Goal: Information Seeking & Learning: Learn about a topic

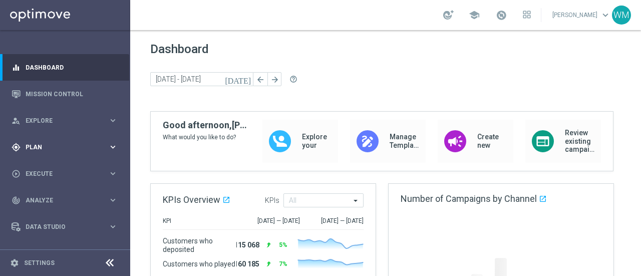
click at [41, 148] on span "Plan" at bounding box center [67, 147] width 83 height 6
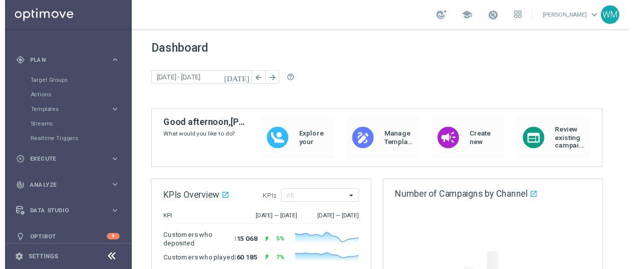
scroll to position [87, 0]
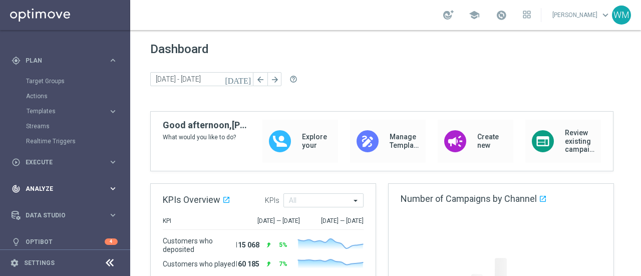
click at [49, 190] on span "Analyze" at bounding box center [67, 189] width 83 height 6
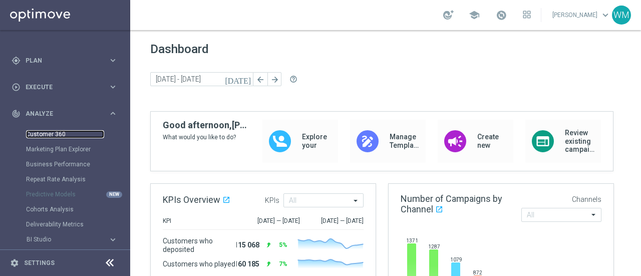
click at [48, 135] on link "Customer 360" at bounding box center [65, 134] width 78 height 8
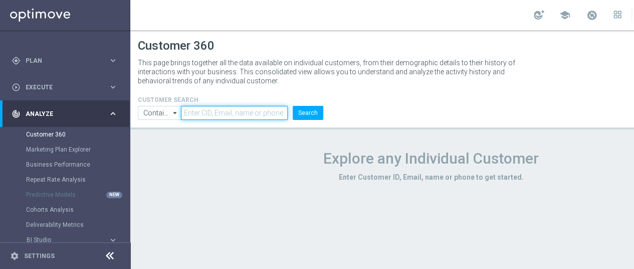
click at [220, 117] on input "text" at bounding box center [234, 113] width 107 height 14
paste input "1513681"
type input "1513681"
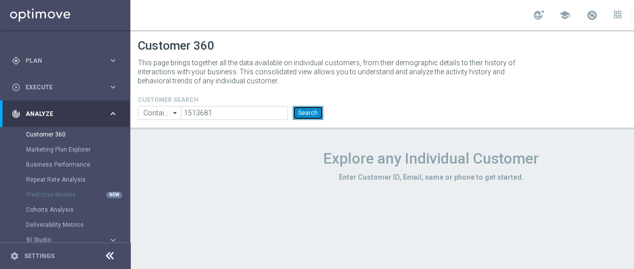
click at [322, 109] on button "Search" at bounding box center [308, 113] width 31 height 14
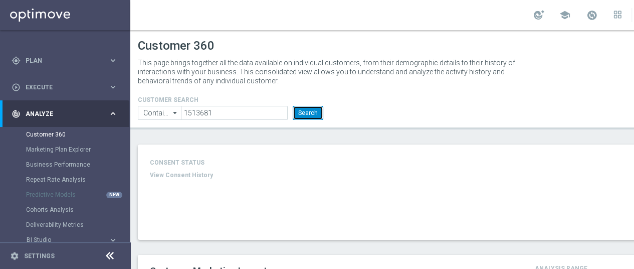
type input "Last 30 days"
type input "Deposit Amount"
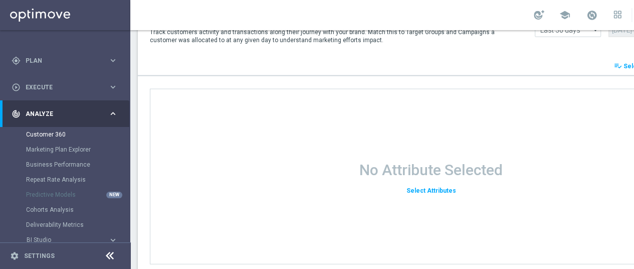
scroll to position [1182, 0]
click at [361, 158] on div "No Attribute Selected Select Attributes" at bounding box center [431, 177] width 562 height 175
click at [416, 189] on span "Select Attributes" at bounding box center [431, 191] width 50 height 7
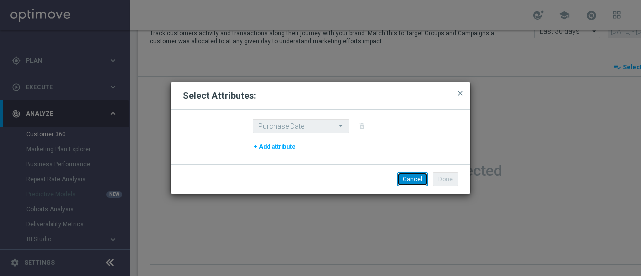
click at [415, 177] on button "Cancel" at bounding box center [412, 179] width 31 height 14
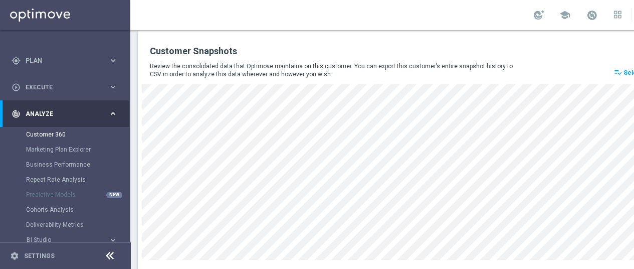
scroll to position [1444, 0]
